Goal: Task Accomplishment & Management: Manage account settings

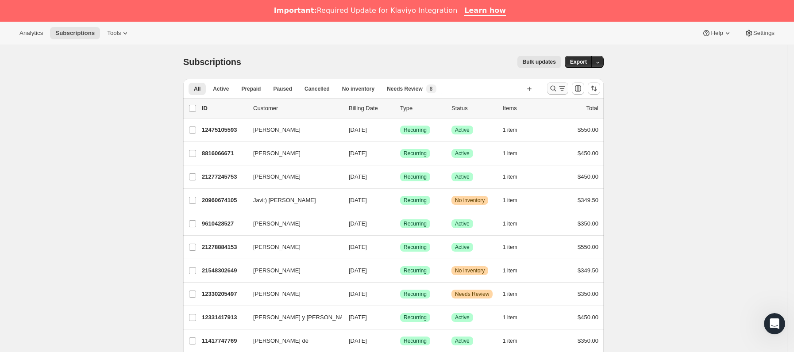
click at [561, 86] on icon "Buscar y filtrar resultados" at bounding box center [562, 88] width 9 height 9
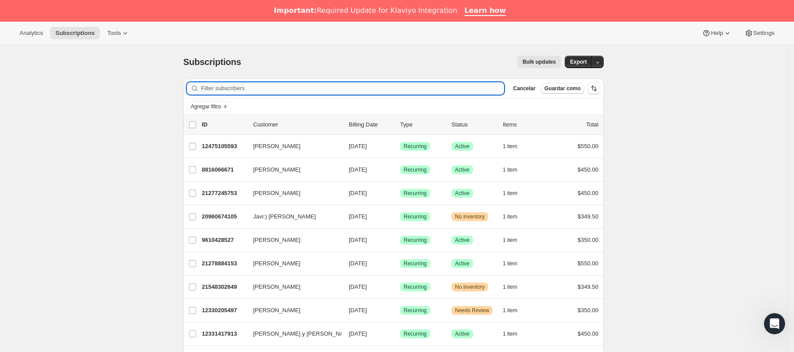
paste input "[EMAIL_ADDRESS][DOMAIN_NAME]"
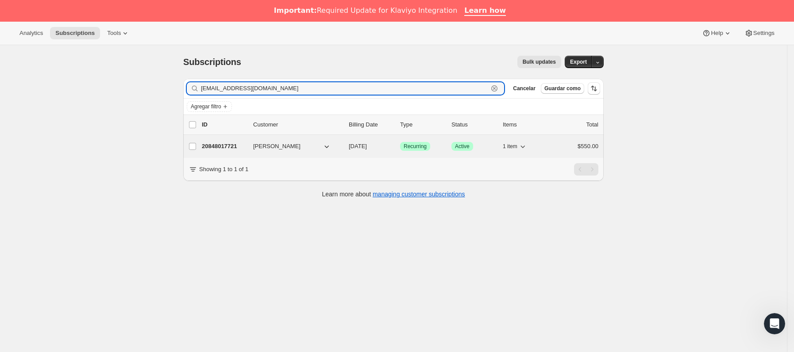
type input "[EMAIL_ADDRESS][DOMAIN_NAME]"
click at [258, 143] on span "[PERSON_NAME]" at bounding box center [276, 146] width 47 height 9
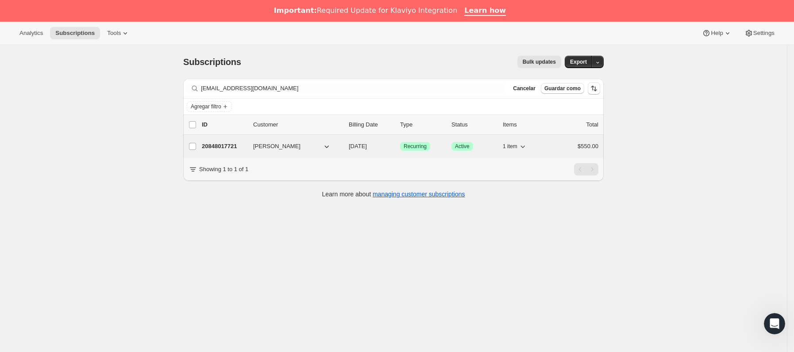
click at [241, 144] on p "20848017721" at bounding box center [224, 146] width 44 height 9
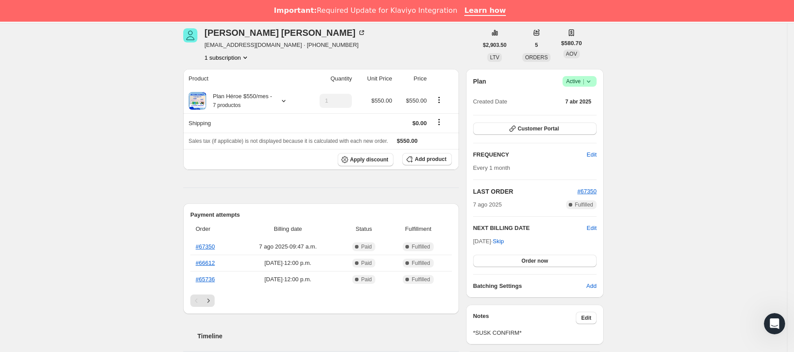
scroll to position [133, 0]
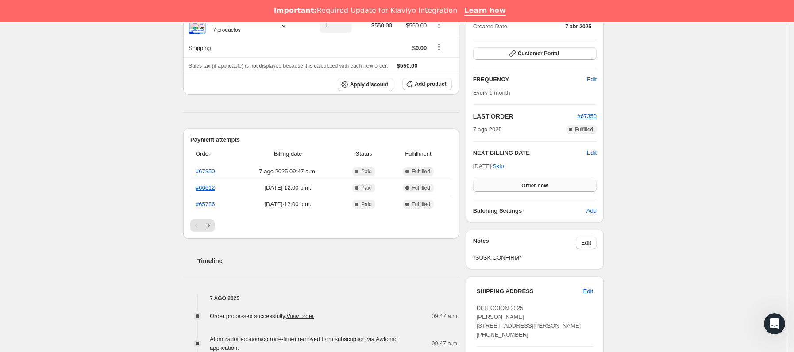
click at [516, 181] on button "Order now" at bounding box center [534, 186] width 123 height 12
click at [516, 181] on button "Click to confirm" at bounding box center [534, 186] width 123 height 12
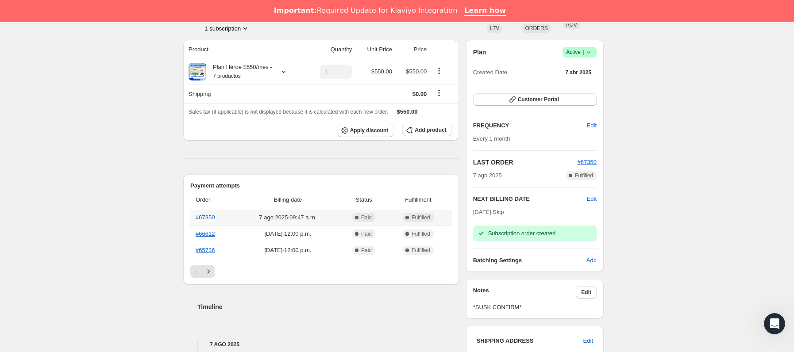
scroll to position [66, 0]
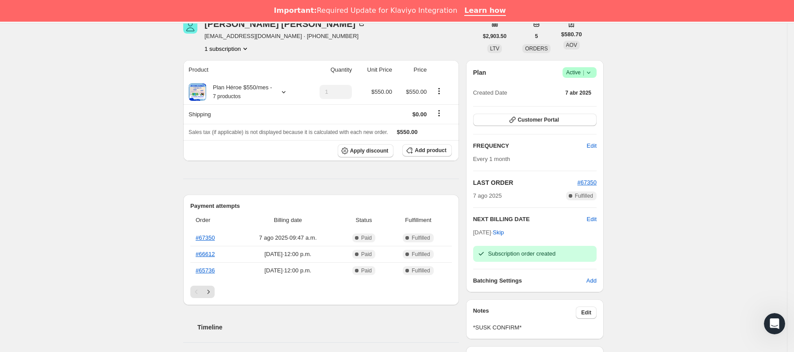
click at [577, 184] on h2 "LAST ORDER" at bounding box center [525, 182] width 104 height 9
click at [585, 184] on span "#67350" at bounding box center [586, 182] width 19 height 7
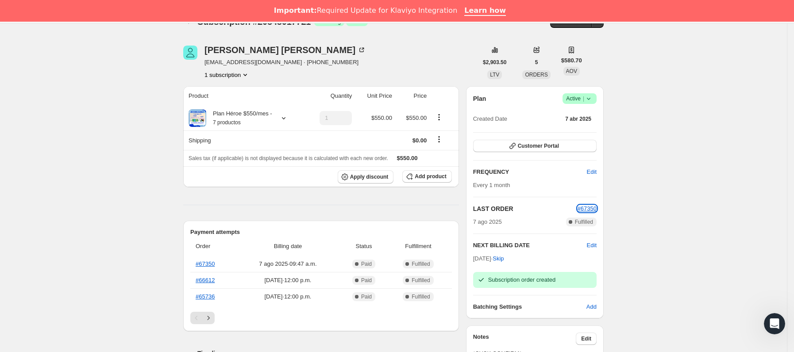
scroll to position [0, 0]
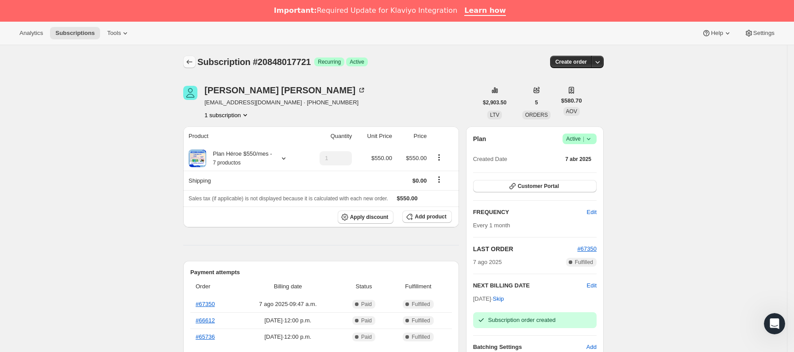
click at [192, 63] on icon "Subscriptions" at bounding box center [189, 62] width 9 height 9
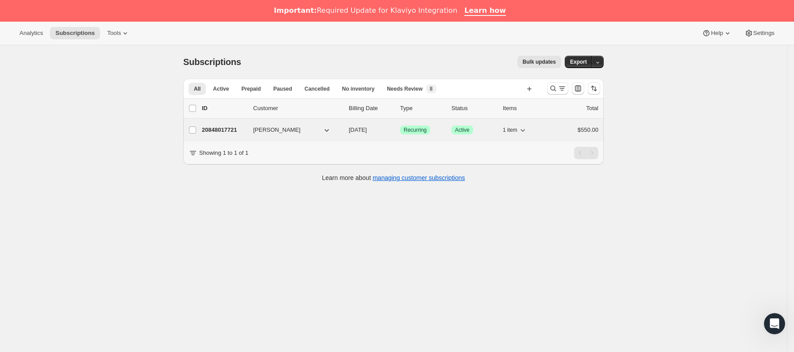
click at [262, 131] on span "[PERSON_NAME]" at bounding box center [276, 130] width 47 height 9
click at [255, 131] on div "20848017721 [PERSON_NAME] [DATE] Logrado Recurring Logrado Active 1 item $550.00" at bounding box center [400, 130] width 396 height 12
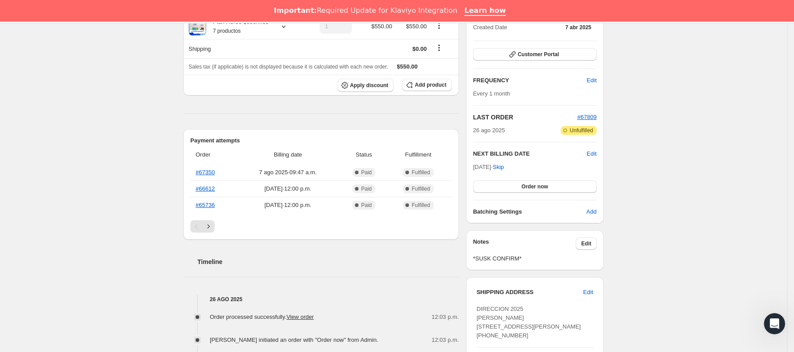
scroll to position [133, 0]
click at [594, 153] on span "Edit" at bounding box center [592, 153] width 10 height 9
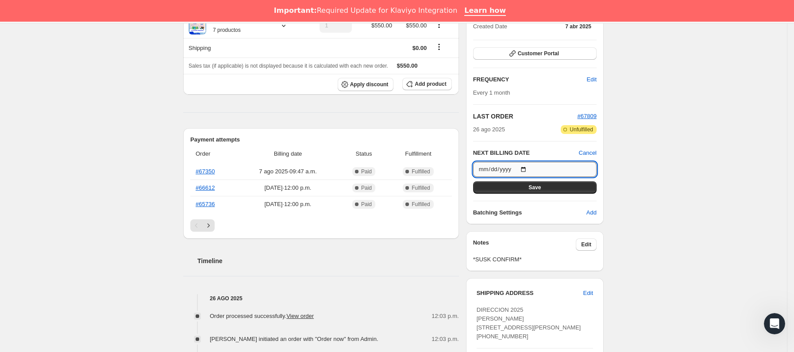
click at [528, 169] on input "[DATE]" at bounding box center [534, 169] width 123 height 15
type input "[DATE]"
click at [548, 189] on button "Save" at bounding box center [534, 187] width 123 height 12
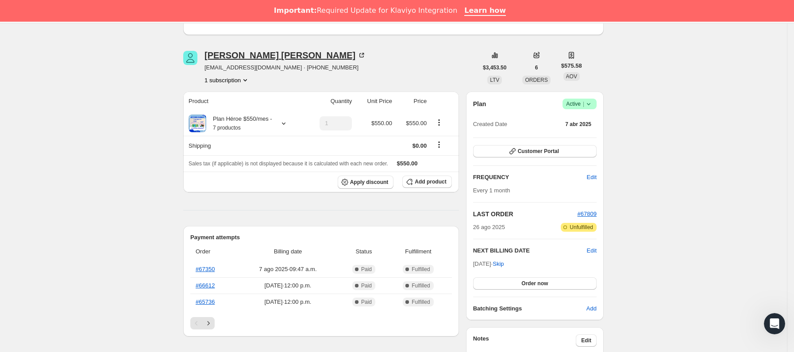
scroll to position [0, 0]
